Goal: Communication & Community: Answer question/provide support

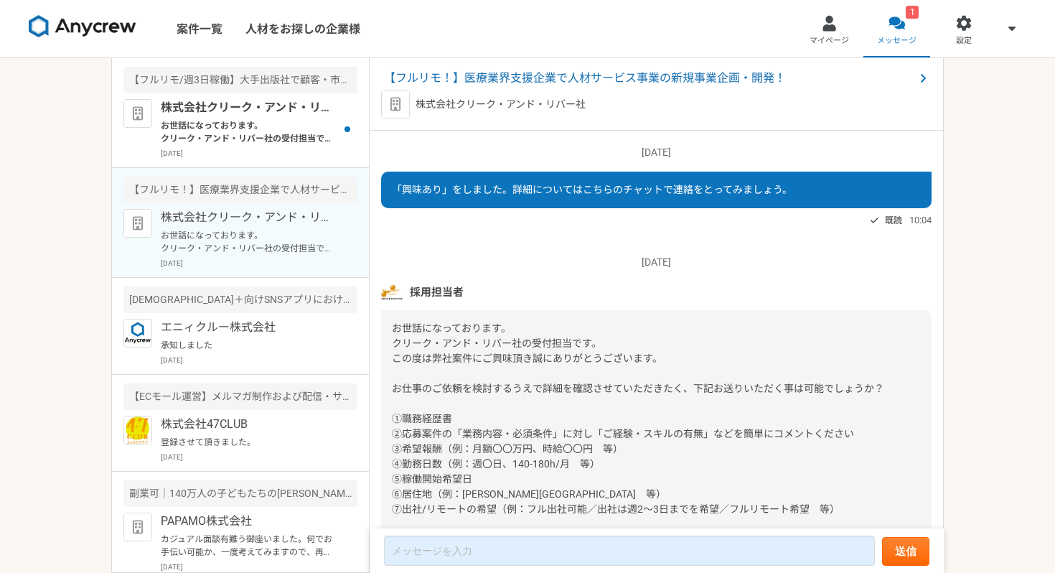
scroll to position [103, 0]
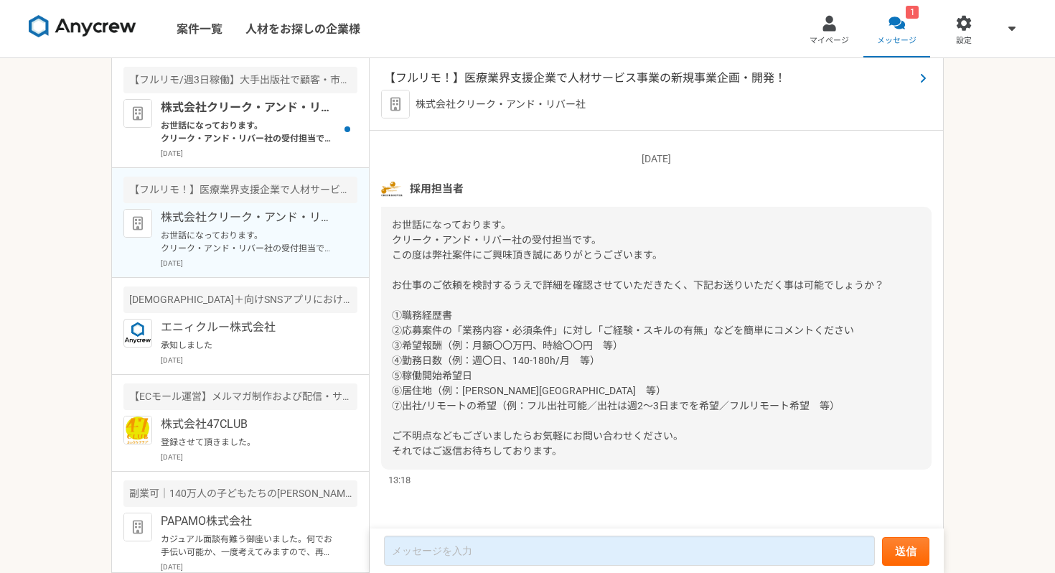
click at [503, 80] on span "【フルリモ！】医療業界支援企業で人材サービス事業の新規事業企画・開発！" at bounding box center [649, 78] width 530 height 17
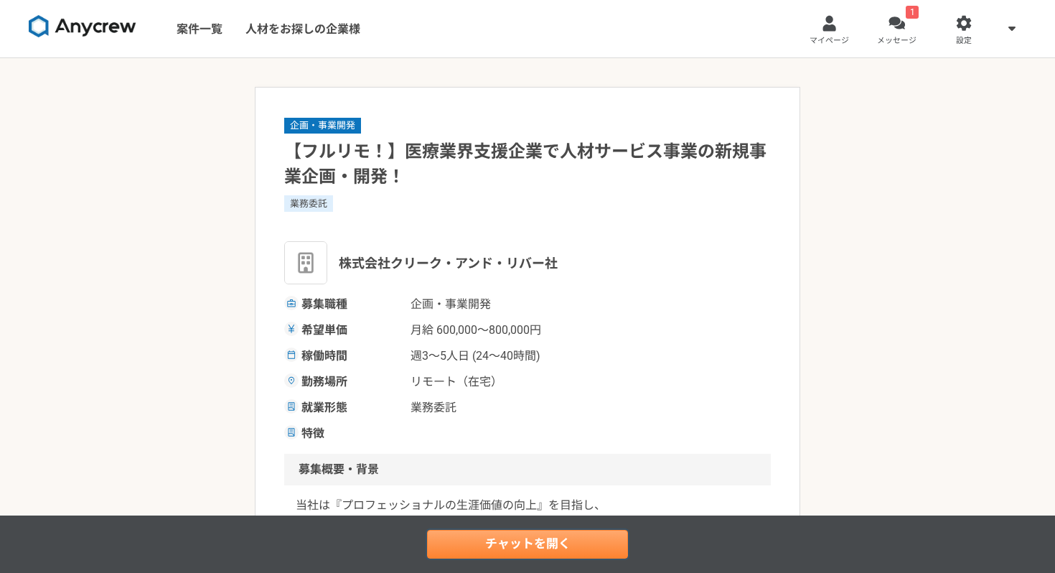
click at [473, 536] on link "チャットを開く" at bounding box center [527, 544] width 201 height 29
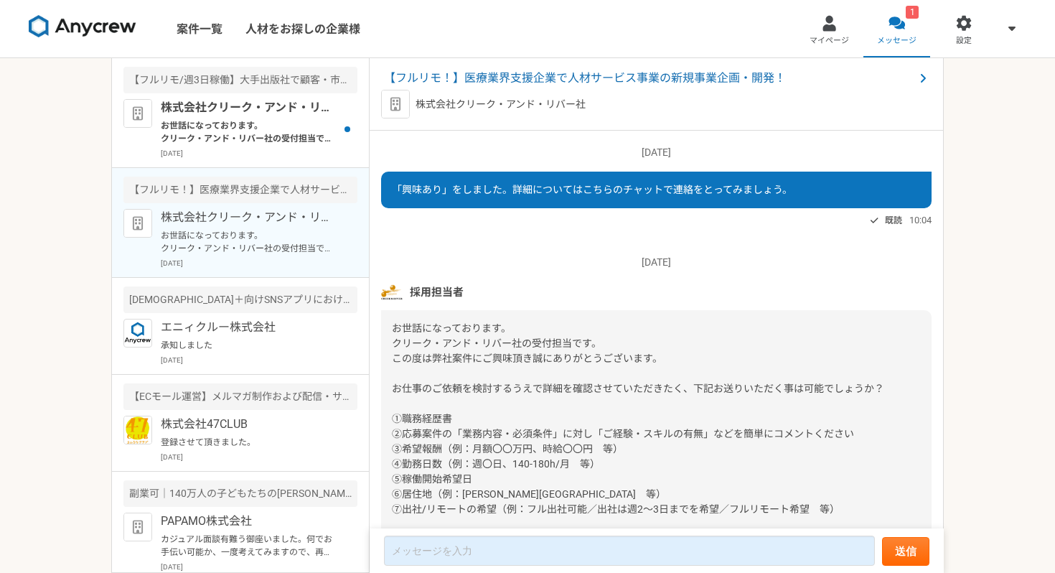
scroll to position [103, 0]
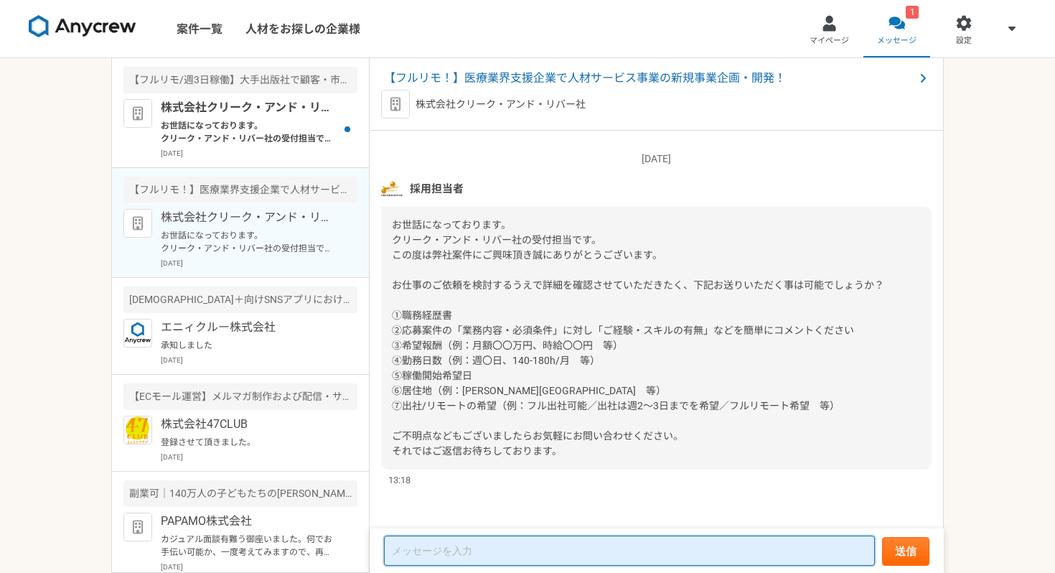
click at [425, 551] on textarea at bounding box center [629, 550] width 491 height 30
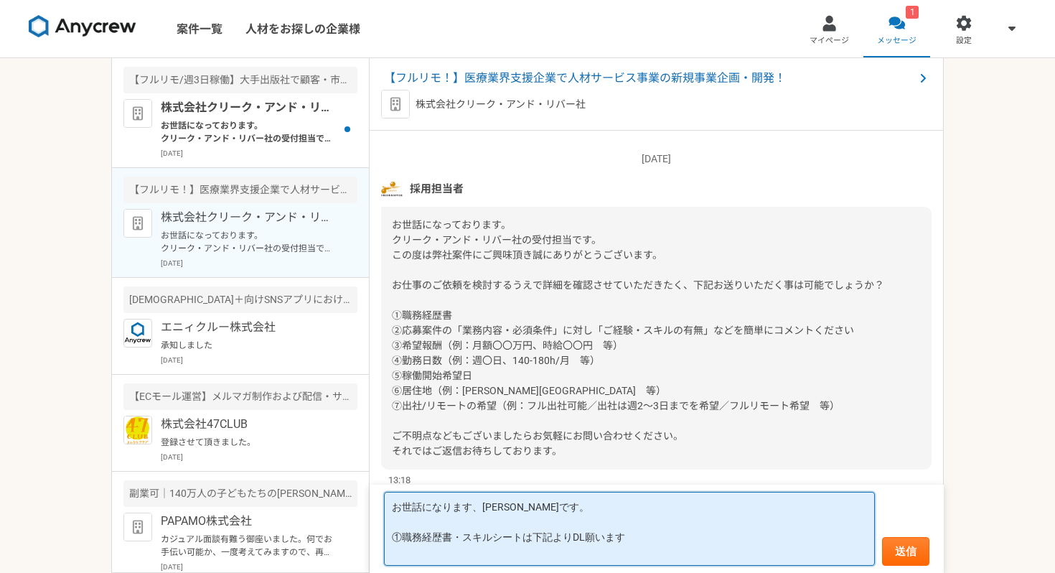
paste textarea "[URL][DOMAIN_NAME]"
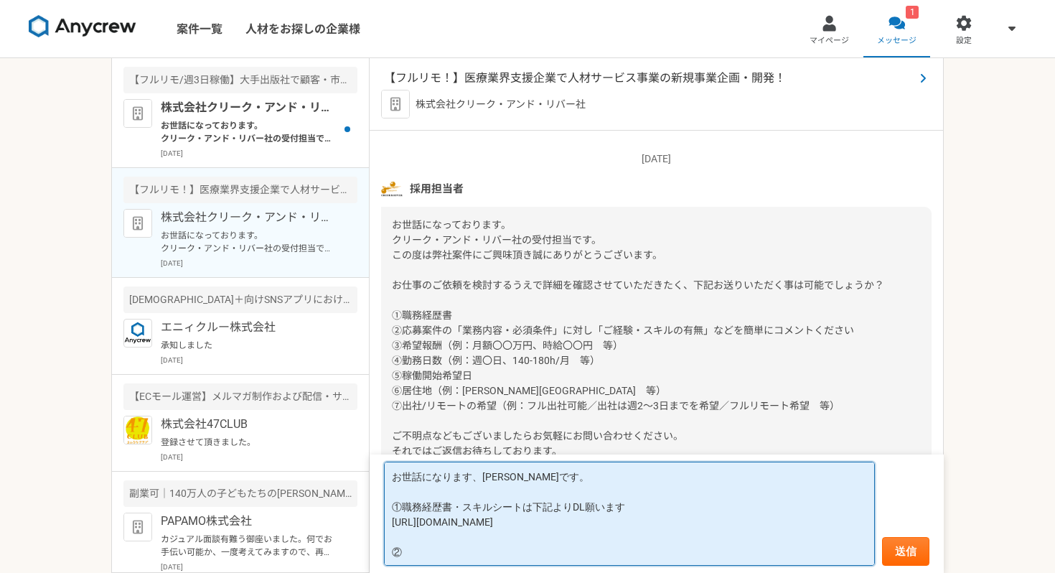
type textarea "お世話になります、[PERSON_NAME]です。 ①職務経歴書・スキルシートは下記よりDL願います [URL][DOMAIN_NAME] ②"
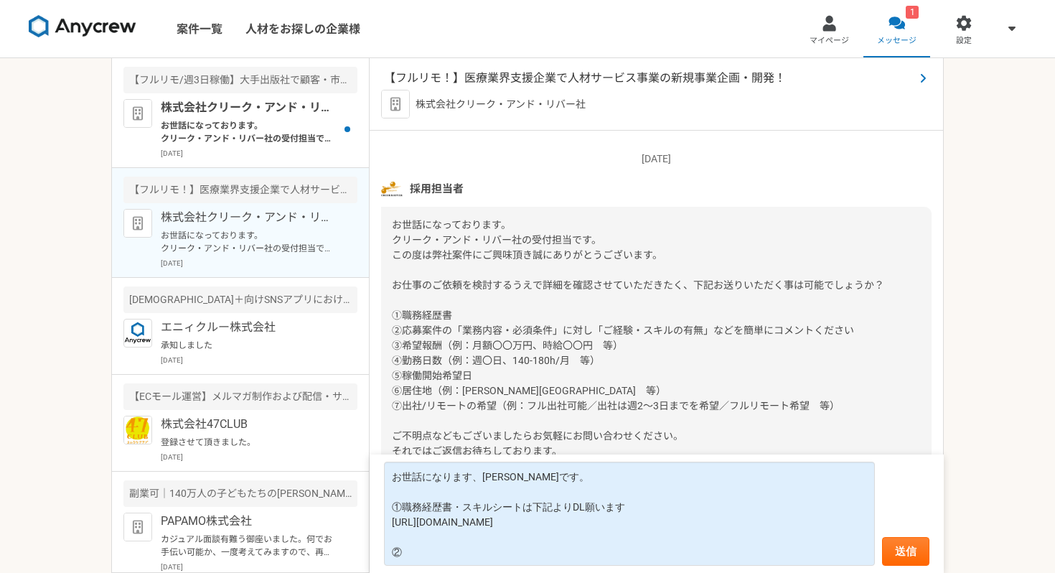
click at [540, 80] on span "【フルリモ！】医療業界支援企業で人材サービス事業の新規事業企画・開発！" at bounding box center [649, 78] width 530 height 17
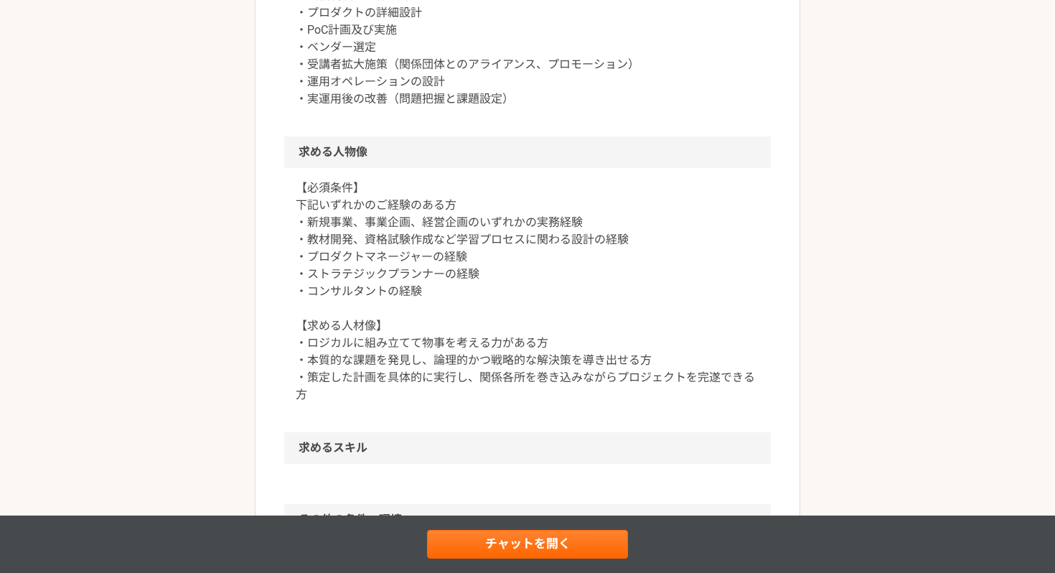
scroll to position [777, 0]
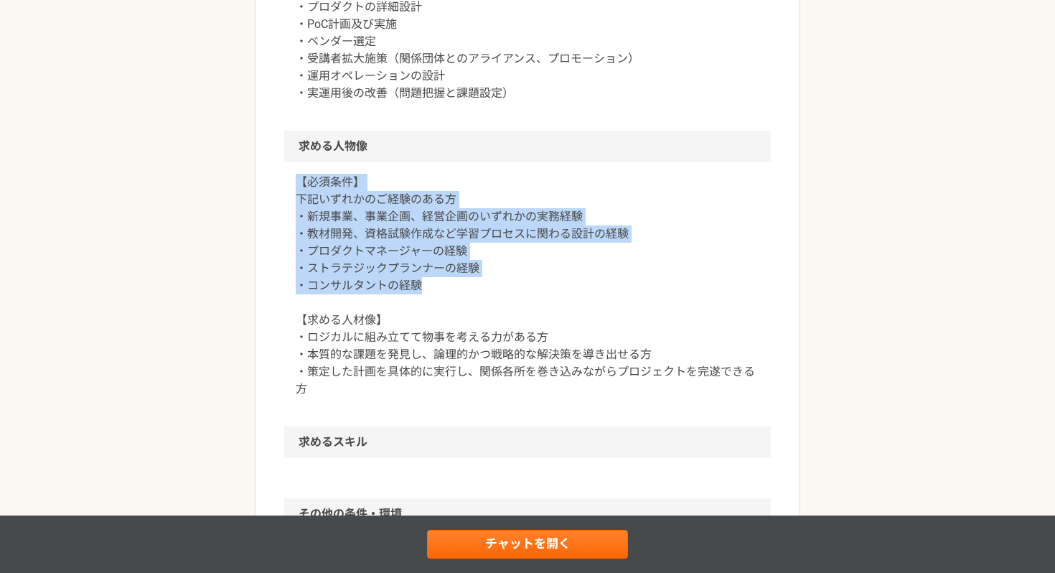
drag, startPoint x: 444, startPoint y: 288, endPoint x: 296, endPoint y: 186, distance: 180.2
click at [296, 186] on p "【必須条件】 下記いずれかのご経験のある方 ・新規事業、事業企画、経営企画のいずれかの実務経験 ・教材開発、資格試験作成など学習プロセスに関わる設計の経験 ・…" at bounding box center [528, 286] width 464 height 224
copy p "【必須条件】 下記いずれかのご経験のある方 ・新規事業、事業企画、経営企画のいずれかの実務経験 ・教材開発、資格試験作成など学習プロセスに関わる設計の経験 ・…"
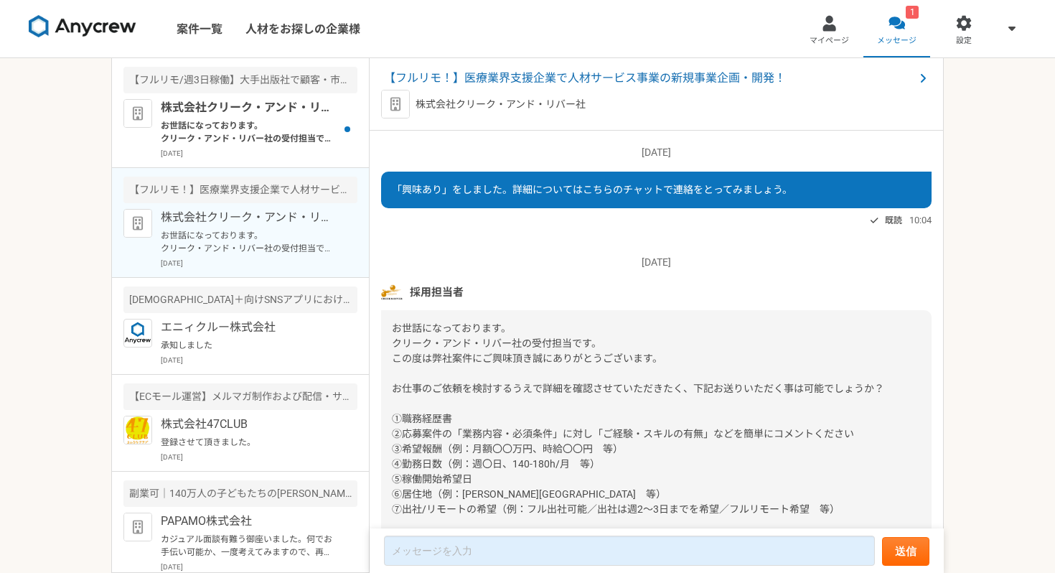
scroll to position [103, 0]
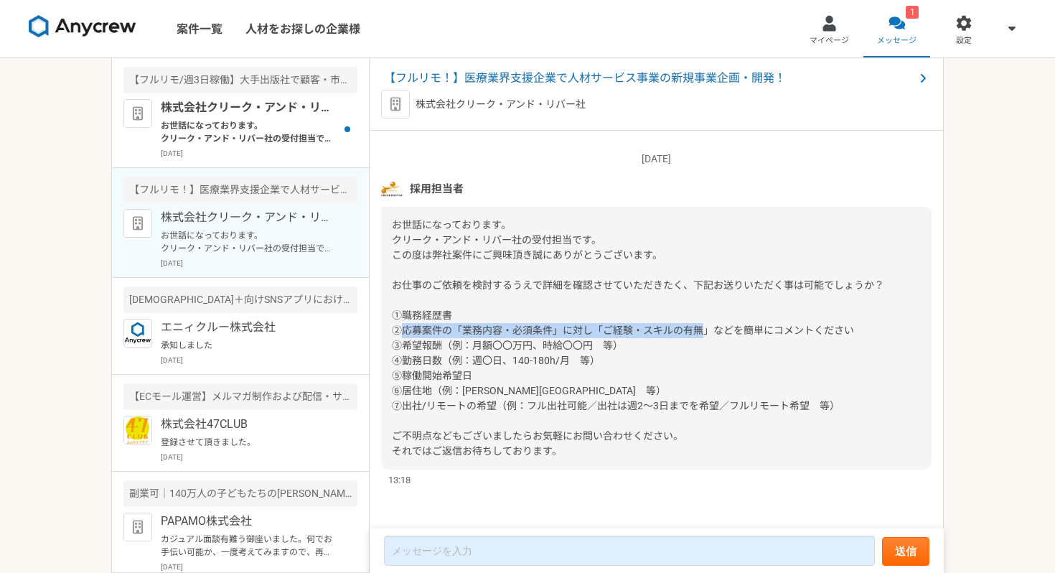
drag, startPoint x: 403, startPoint y: 332, endPoint x: 705, endPoint y: 334, distance: 302.9
click at [705, 334] on span "お世話になっております。 クリーク・アンド・リバー社の受付担当です。 この度は弊社案件にご興味頂き誠にありがとうございます。 お仕事のご依頼を検討するうえで詳…" at bounding box center [638, 338] width 492 height 238
copy span "応募案件の「業務内容・必須条件」に対し「ご経験・スキルの有無"
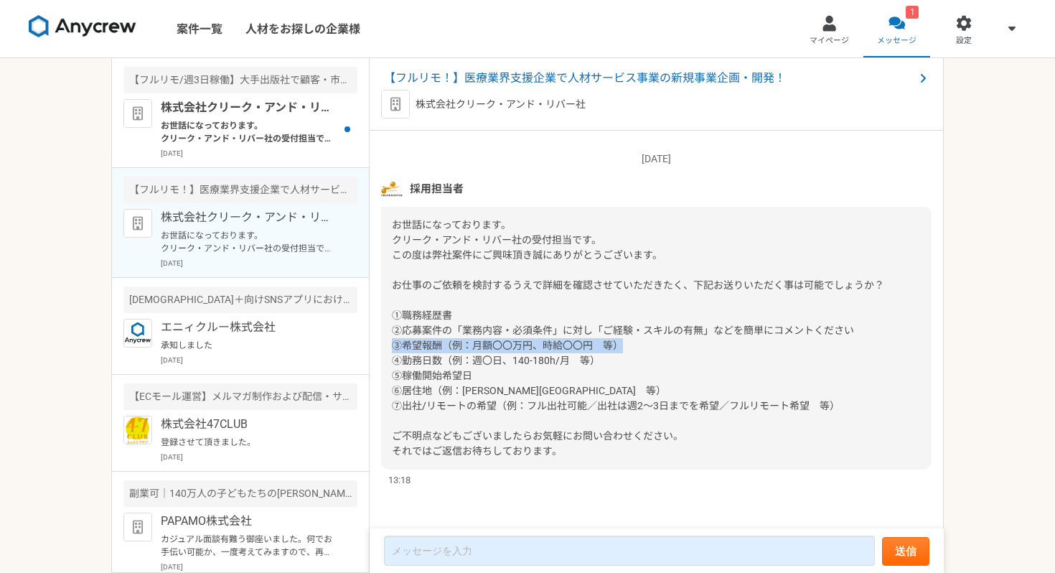
drag, startPoint x: 628, startPoint y: 342, endPoint x: 391, endPoint y: 348, distance: 236.9
click at [390, 348] on div "お世話になっております。 クリーク・アンド・リバー社の受付担当です。 この度は弊社案件にご興味頂き誠にありがとうございます。 お仕事のご依頼を検討するうえで詳…" at bounding box center [656, 338] width 550 height 263
copy span "③希望報酬（例：月額〇〇万円、時給〇〇円　等）"
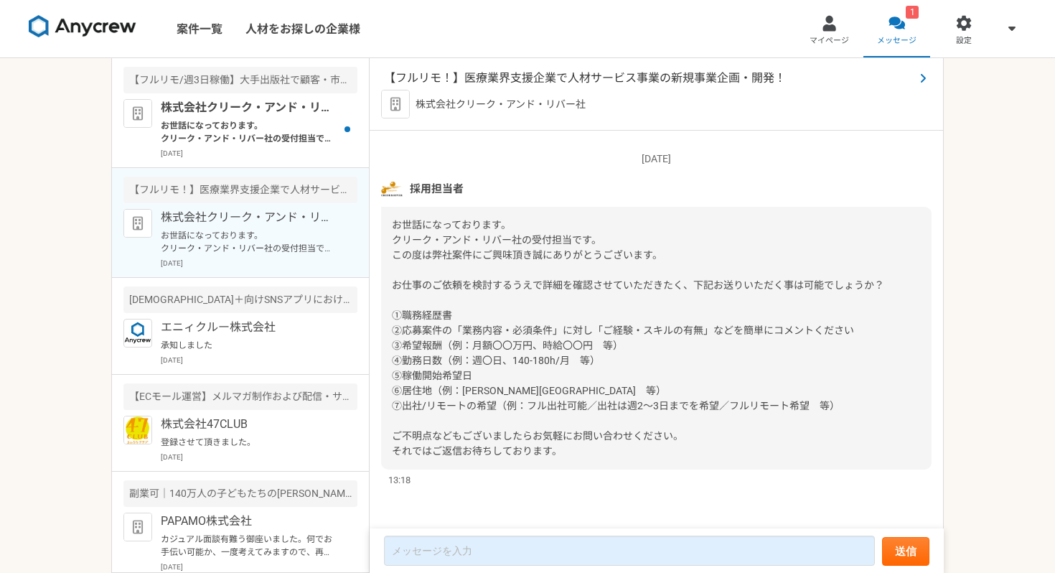
click at [414, 70] on span "【フルリモ！】医療業界支援企業で人材サービス事業の新規事業企画・開発！" at bounding box center [649, 78] width 530 height 17
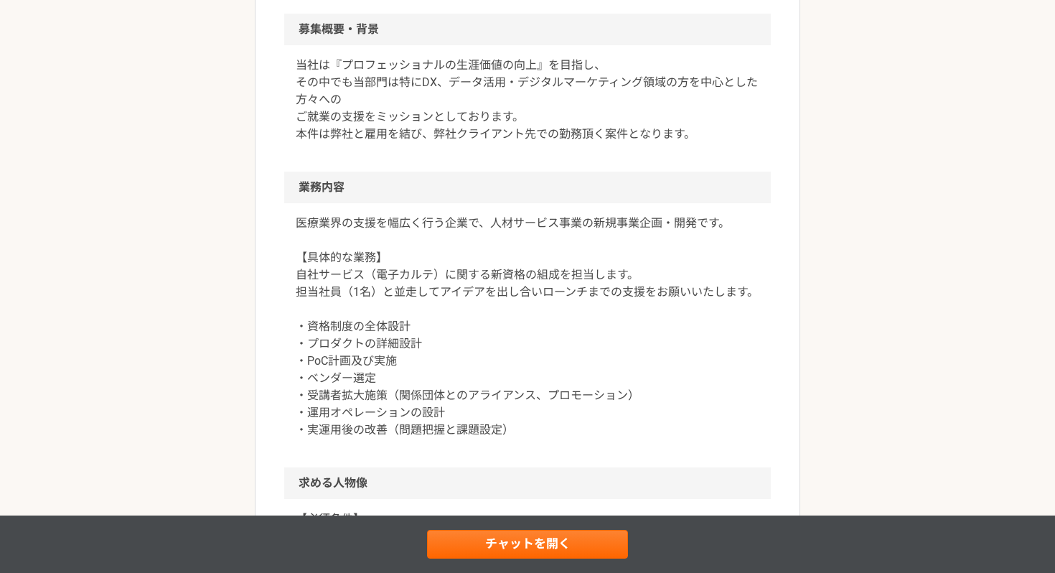
scroll to position [524, 0]
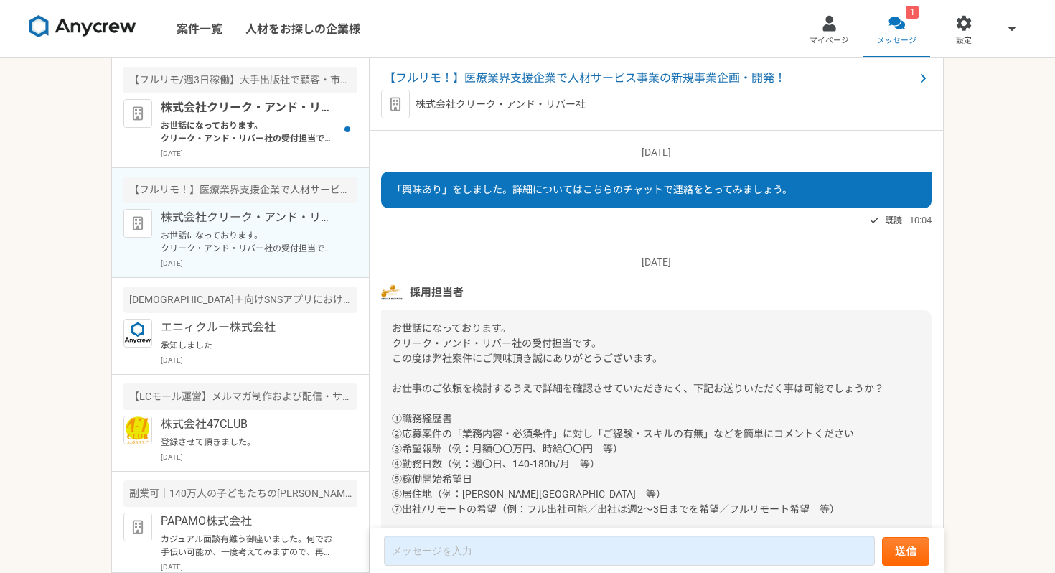
scroll to position [103, 0]
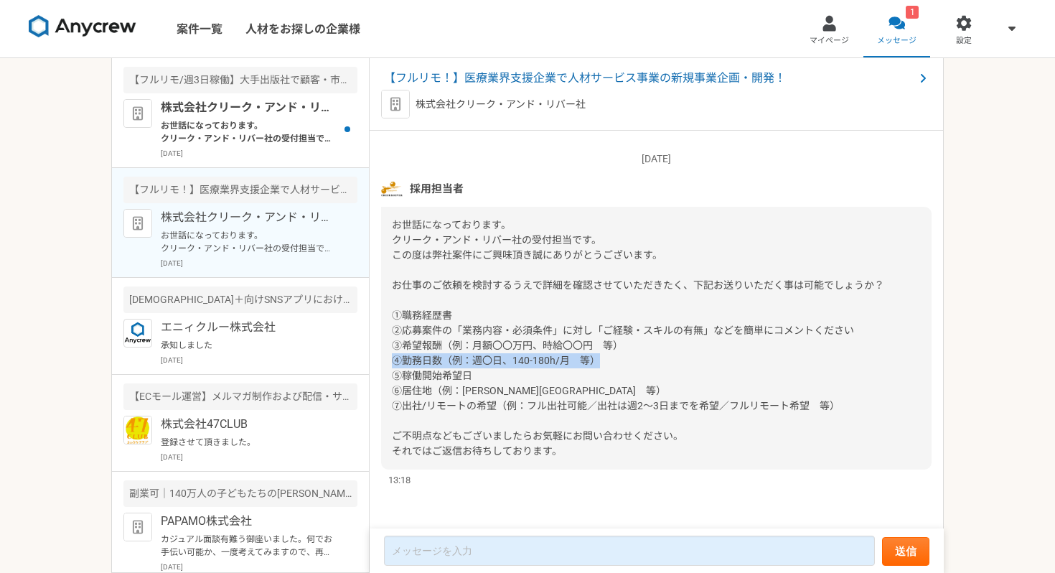
drag, startPoint x: 391, startPoint y: 361, endPoint x: 621, endPoint y: 361, distance: 229.7
click at [621, 361] on div "お世話になっております。 クリーク・アンド・リバー社の受付担当です。 この度は弊社案件にご興味頂き誠にありがとうございます。 お仕事のご依頼を検討するうえで詳…" at bounding box center [656, 338] width 550 height 263
copy span "④勤務日数（例：週〇日、140-180h/月　等）"
drag, startPoint x: 393, startPoint y: 375, endPoint x: 505, endPoint y: 375, distance: 112.0
click at [505, 375] on div "お世話になっております。 クリーク・アンド・リバー社の受付担当です。 この度は弊社案件にご興味頂き誠にありがとうございます。 お仕事のご依頼を検討するうえで詳…" at bounding box center [656, 338] width 550 height 263
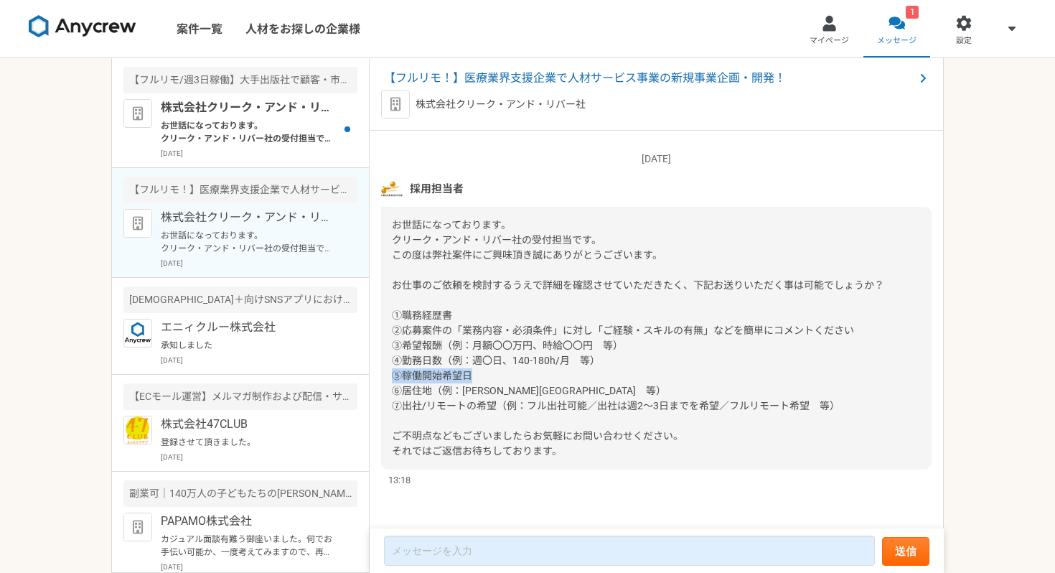
copy span "⑤稼働開始希望日"
drag, startPoint x: 396, startPoint y: 390, endPoint x: 555, endPoint y: 390, distance: 159.3
click at [555, 390] on div "お世話になっております。 クリーク・アンド・リバー社の受付担当です。 この度は弊社案件にご興味頂き誠にありがとうございます。 お仕事のご依頼を検討するうえで詳…" at bounding box center [656, 338] width 550 height 263
copy span "⑥居住地（例：[PERSON_NAME][GEOGRAPHIC_DATA]　等）"
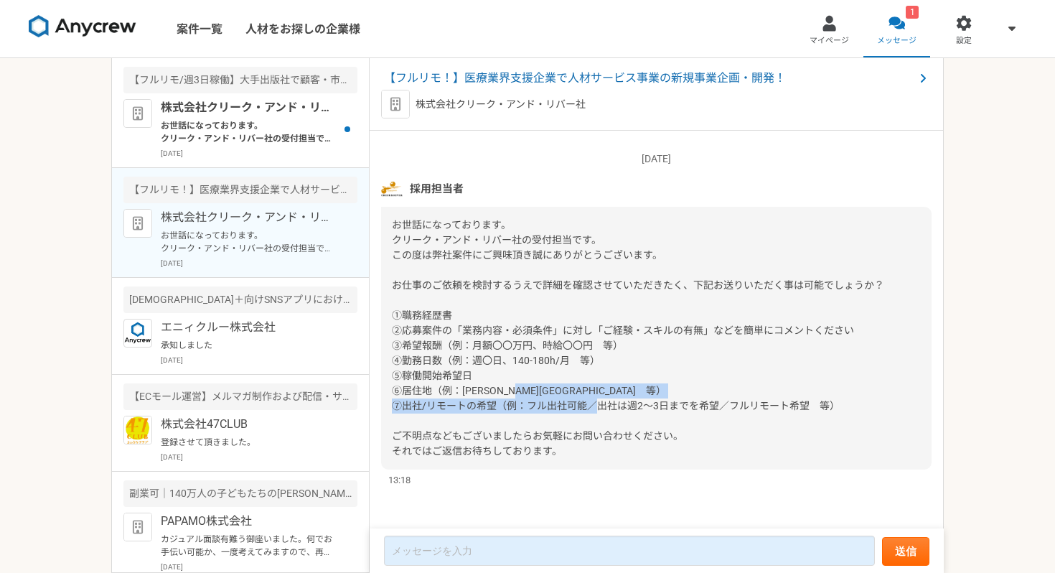
drag, startPoint x: 395, startPoint y: 405, endPoint x: 888, endPoint y: 402, distance: 493.8
click at [888, 402] on div "お世話になっております。 クリーク・アンド・リバー社の受付担当です。 この度は弊社案件にご興味頂き誠にありがとうございます。 お仕事のご依頼を検討するうえで詳…" at bounding box center [656, 338] width 550 height 263
copy span "⑦出社/リモートの希望（例：フル出社可能／出社は週2～3日までを希望／フルリモート希望　等）"
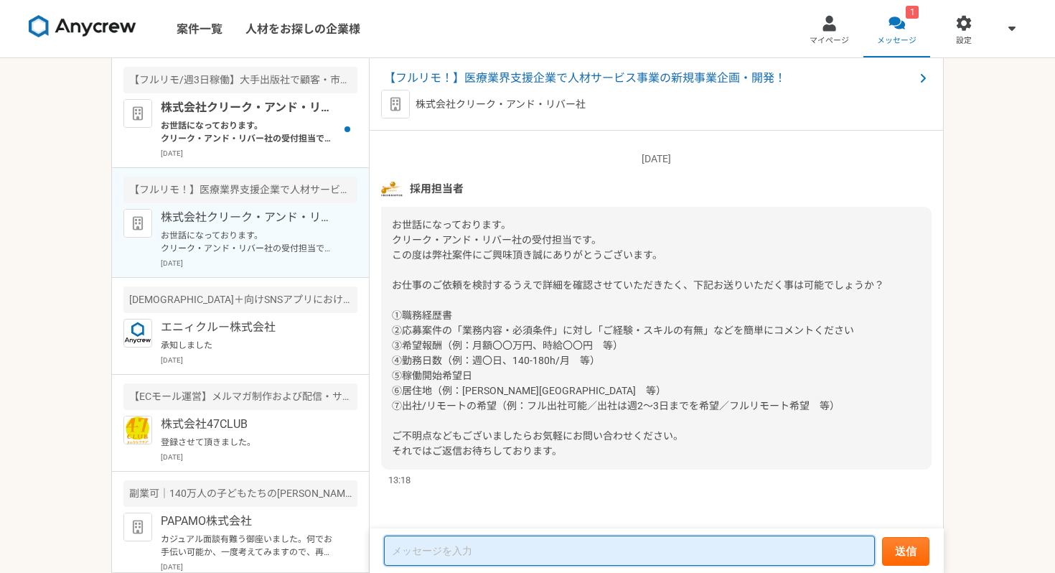
click at [411, 542] on textarea at bounding box center [629, 550] width 491 height 30
paste textarea "loremips、dolo。 ①sitam・consecteturADipis。 elits://d.eius.te/3inc2utla ②etdol「mag…"
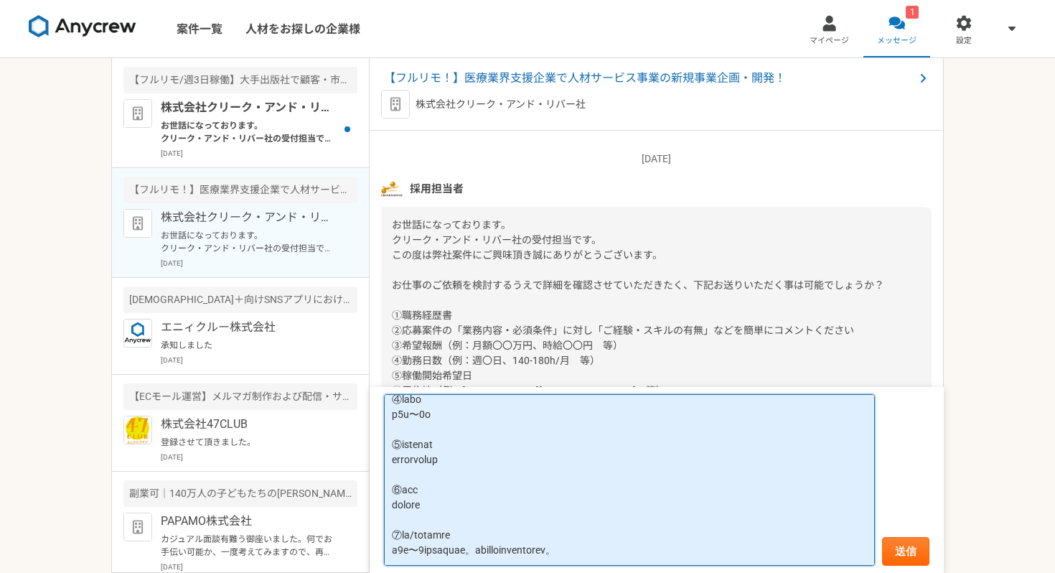
scroll to position [0, 0]
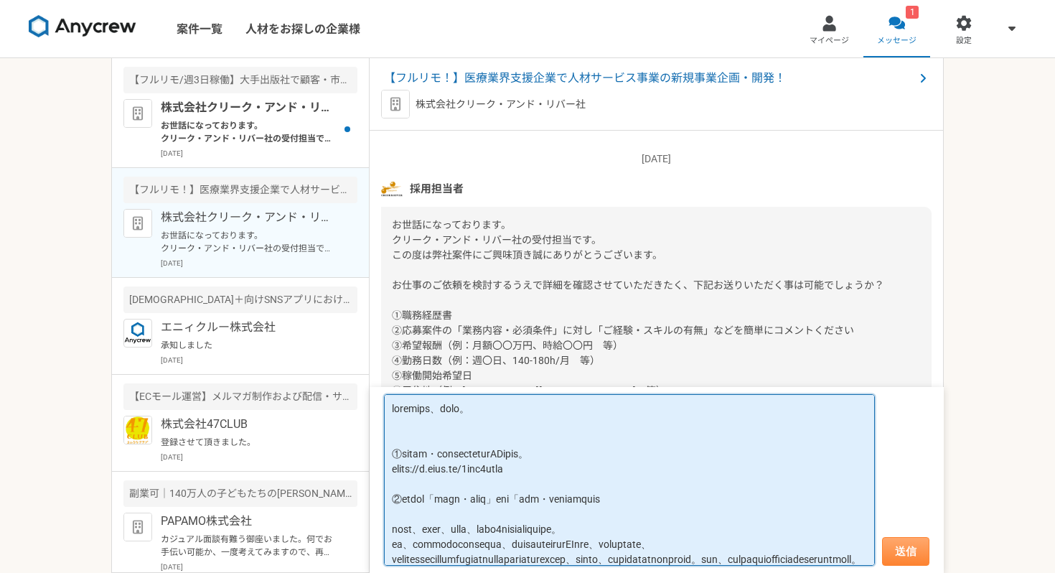
type textarea "loremips、dolo。 ①sitam・consecteturADipis。 elits://d.eius.te/3inc2utla ②etdol「mag…"
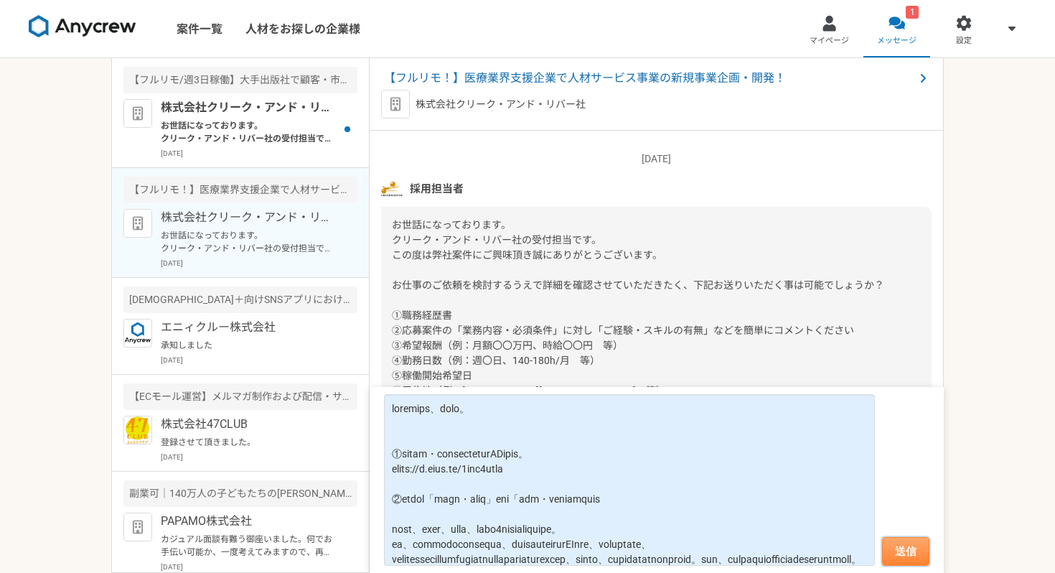
click at [899, 550] on button "送信" at bounding box center [905, 551] width 47 height 29
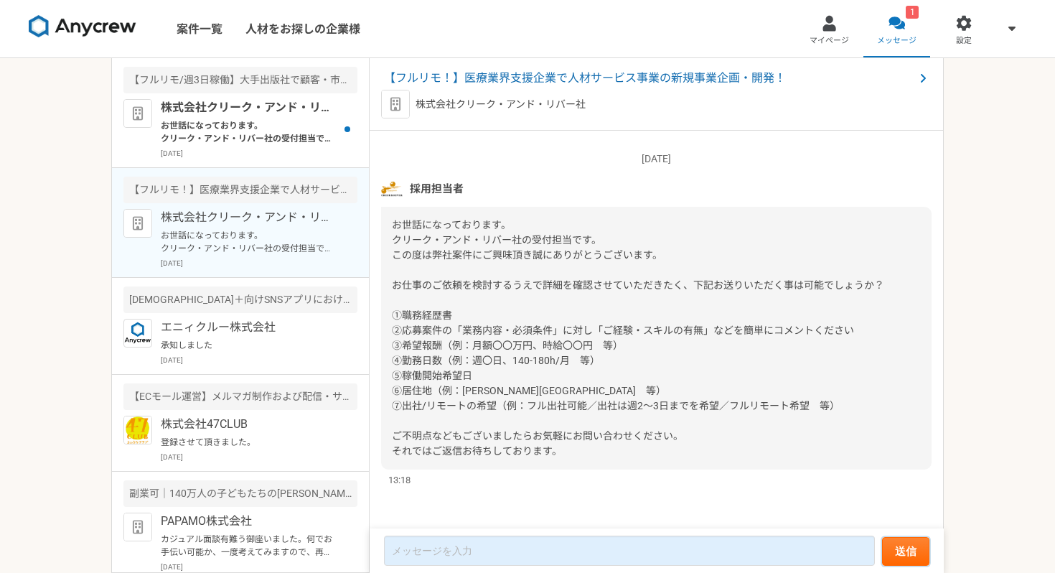
scroll to position [561, 0]
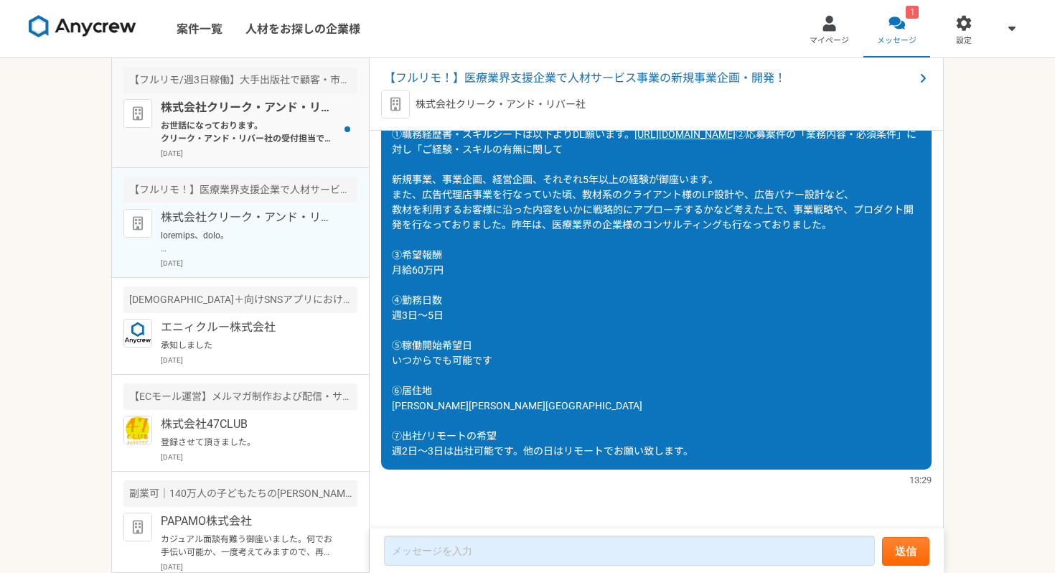
click at [275, 138] on p "お世話になっております。 クリーク・アンド・リバー社の受付担当です。 この度は弊社案件にご興味頂き誠にありがとうございます。 お仕事のご依頼を検討するうえで詳…" at bounding box center [249, 132] width 177 height 26
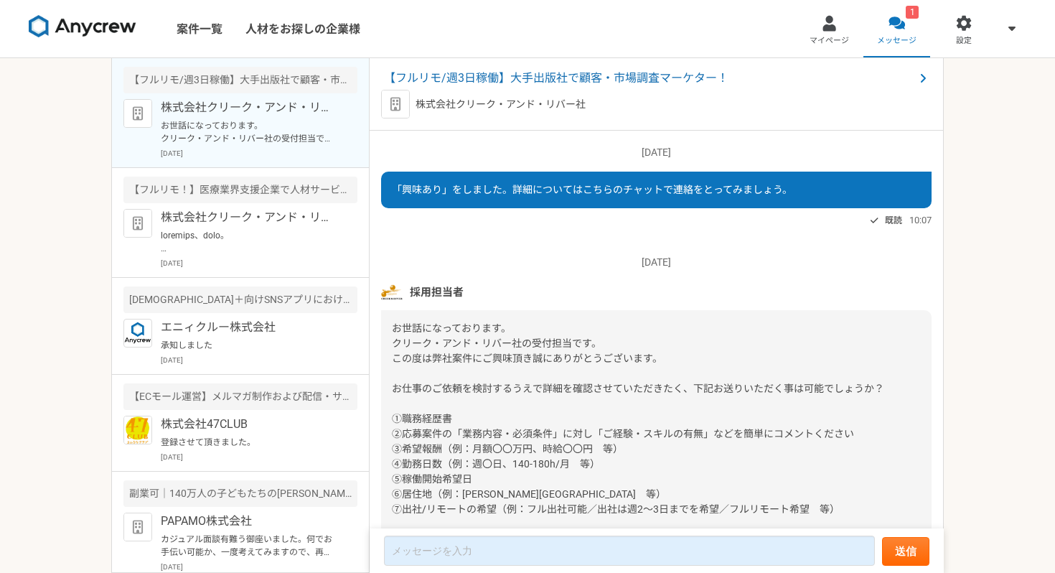
scroll to position [103, 0]
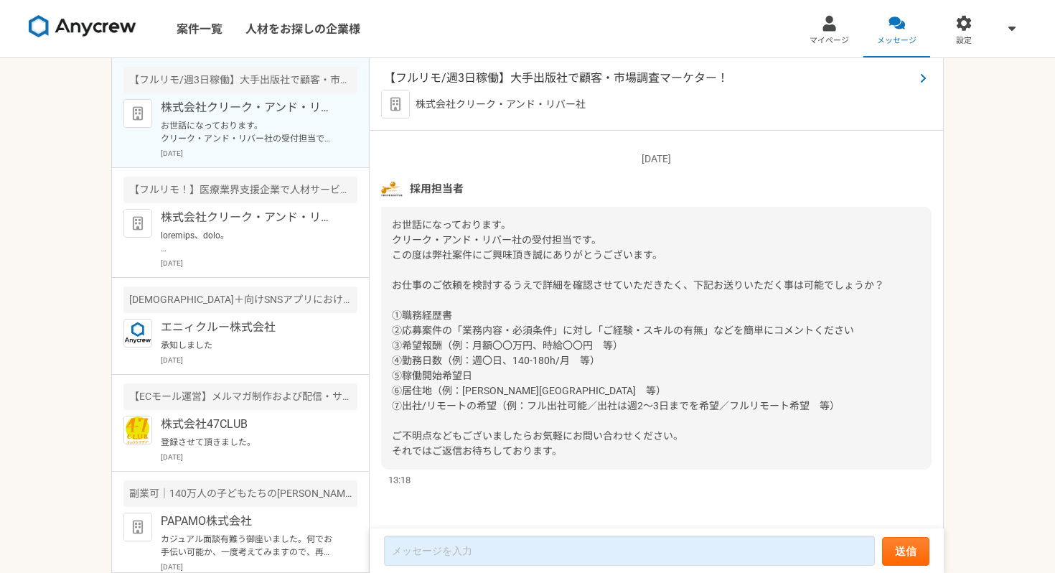
click at [567, 83] on span "【フルリモ/週3日稼働】大手出版社で顧客・市場調査マーケター！" at bounding box center [649, 78] width 530 height 17
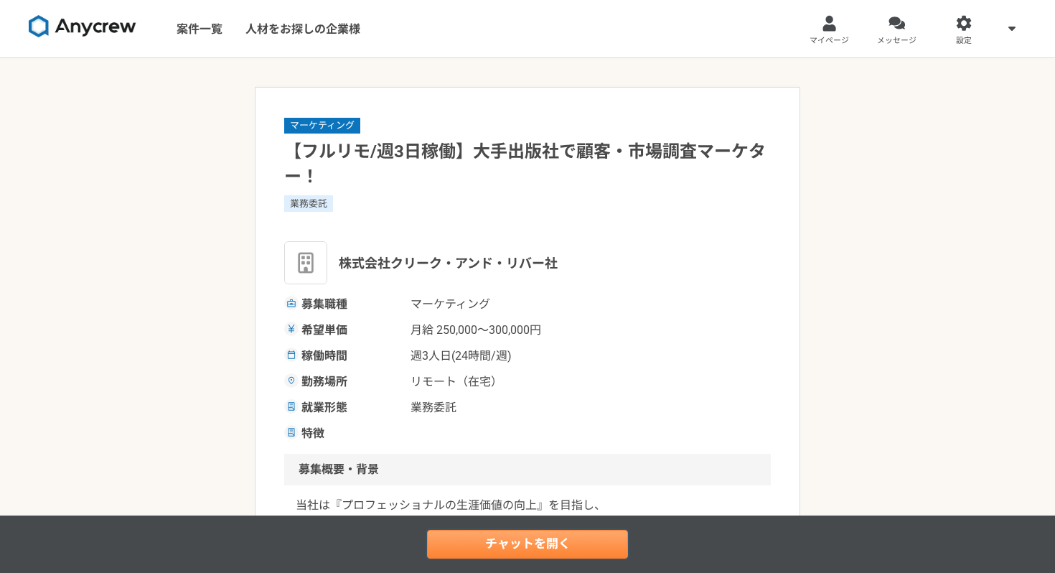
click at [472, 538] on link "チャットを開く" at bounding box center [527, 544] width 201 height 29
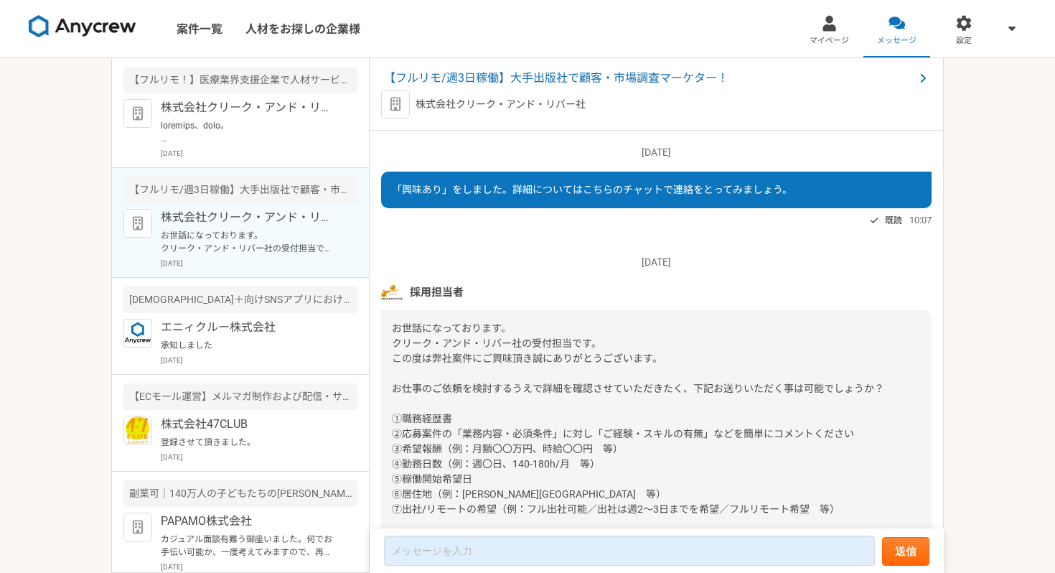
scroll to position [103, 0]
